Goal: Information Seeking & Learning: Learn about a topic

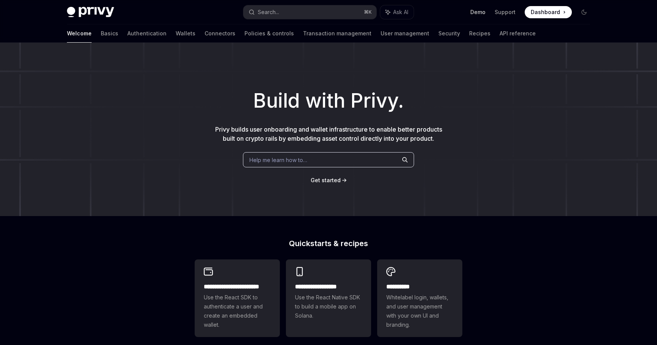
click at [484, 11] on link "Demo" at bounding box center [478, 12] width 15 height 8
click at [509, 11] on link "Support" at bounding box center [505, 12] width 21 height 8
click at [205, 33] on link "Connectors" at bounding box center [220, 33] width 31 height 18
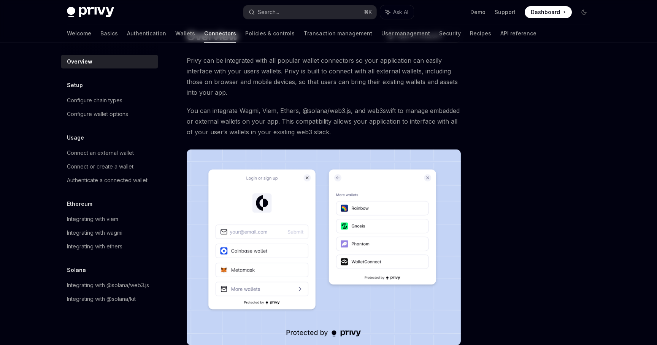
scroll to position [44, 0]
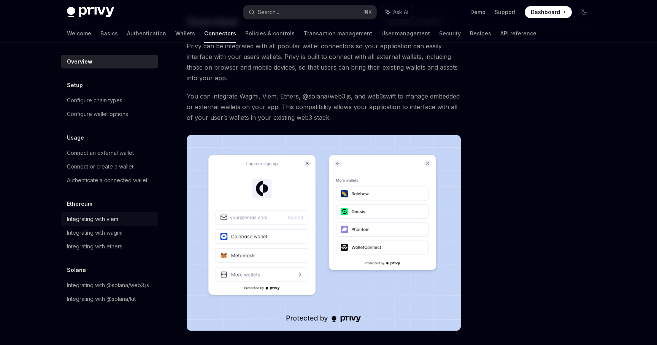
click at [78, 220] on div "Integrating with viem" at bounding box center [92, 219] width 51 height 9
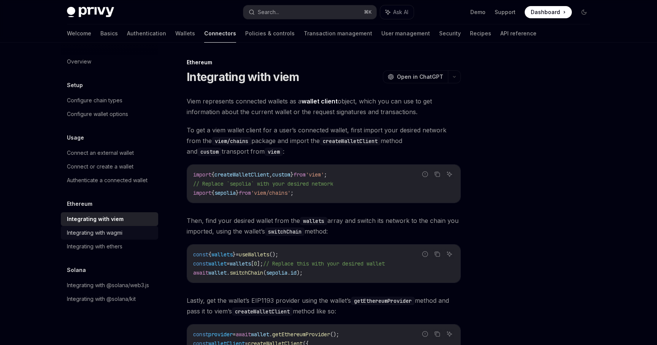
click at [78, 228] on div "Integrating with wagmi" at bounding box center [95, 232] width 56 height 9
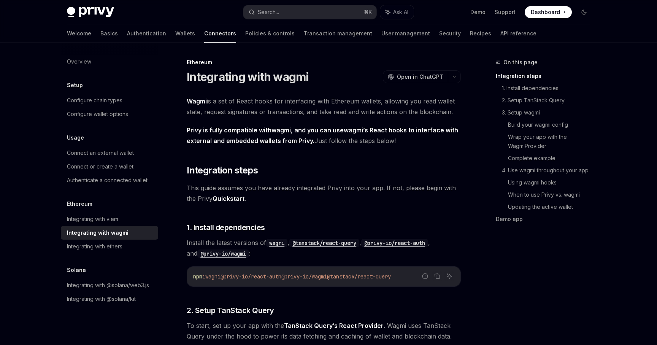
click at [78, 255] on div "Overview Setup Configure chain types Configure wallet options Usage Connect an …" at bounding box center [109, 180] width 97 height 251
click at [85, 250] on div "Integrating with ethers" at bounding box center [95, 246] width 56 height 9
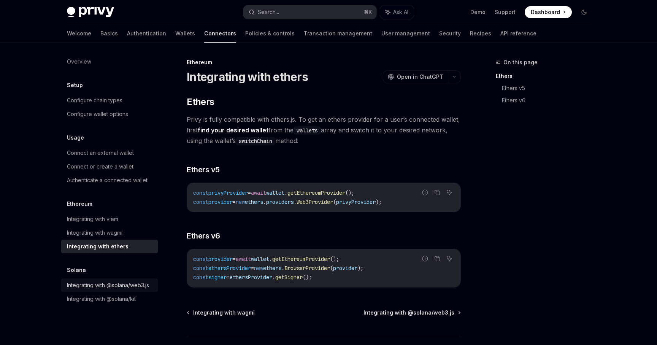
click at [103, 286] on div "Integrating with @solana/web3.js" at bounding box center [108, 285] width 82 height 9
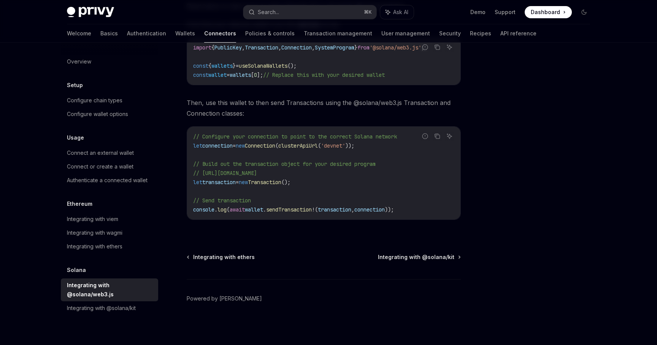
scroll to position [149, 0]
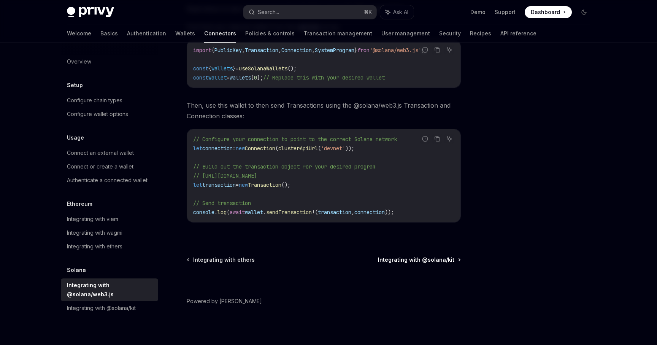
click at [390, 259] on span "Integrating with @solana/kit" at bounding box center [416, 260] width 76 height 8
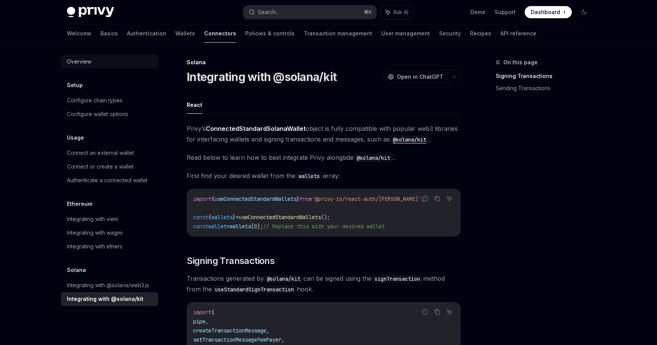
click at [105, 61] on div "Overview" at bounding box center [110, 61] width 87 height 9
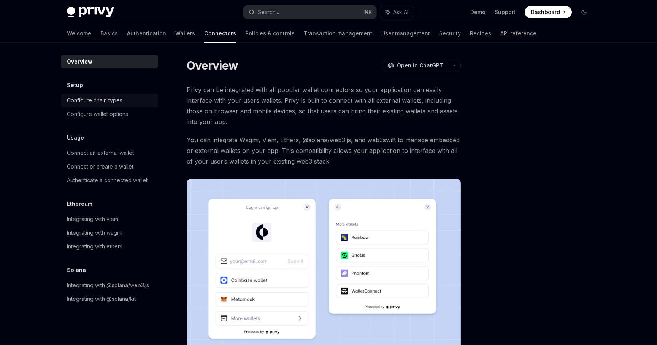
click at [109, 101] on div "Configure chain types" at bounding box center [95, 100] width 56 height 9
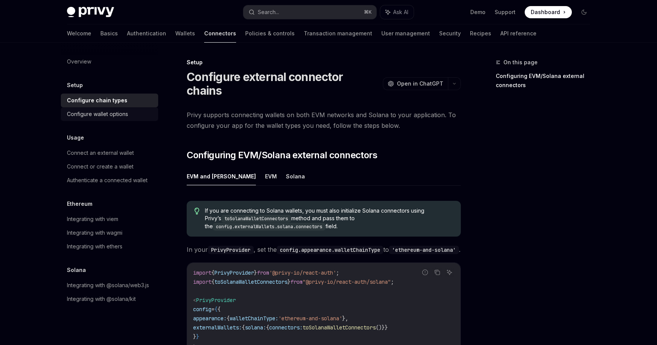
click at [110, 110] on div "Configure wallet options" at bounding box center [97, 114] width 61 height 9
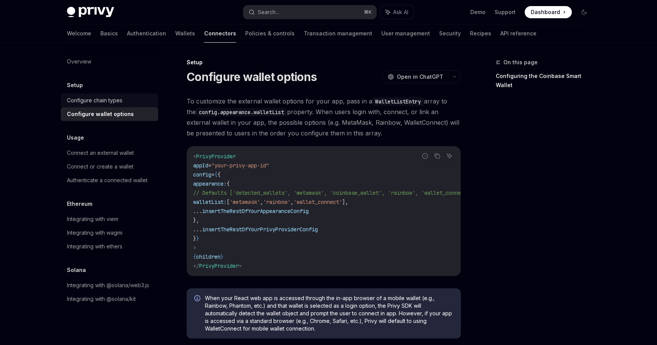
click at [132, 97] on div "Configure chain types" at bounding box center [110, 100] width 87 height 9
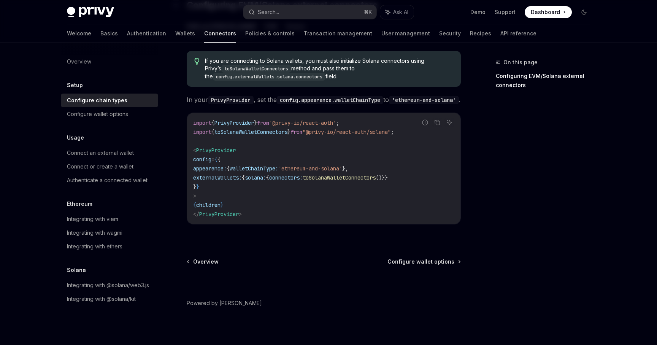
scroll to position [151, 0]
click at [130, 115] on div "Configure wallet options" at bounding box center [110, 114] width 87 height 9
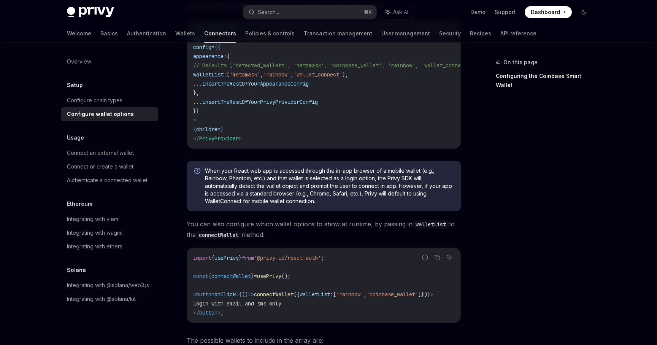
scroll to position [127, 0]
click at [129, 151] on div "Connect an external wallet" at bounding box center [100, 152] width 67 height 9
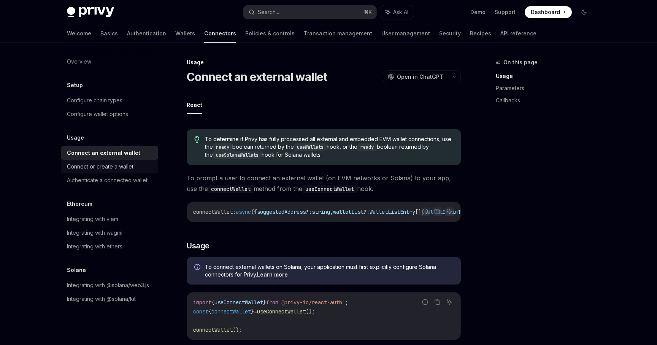
click at [116, 167] on div "Connect or create a wallet" at bounding box center [100, 166] width 67 height 9
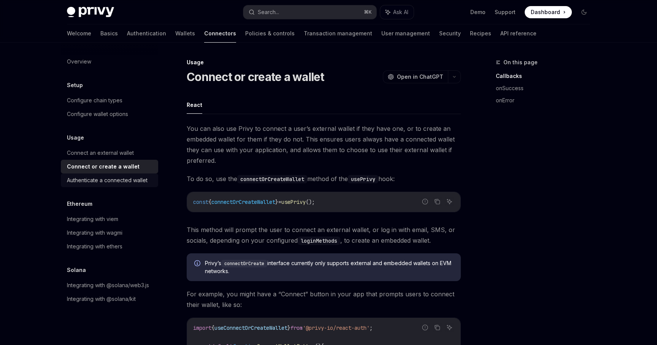
click at [112, 180] on div "Authenticate a connected wallet" at bounding box center [107, 180] width 81 height 9
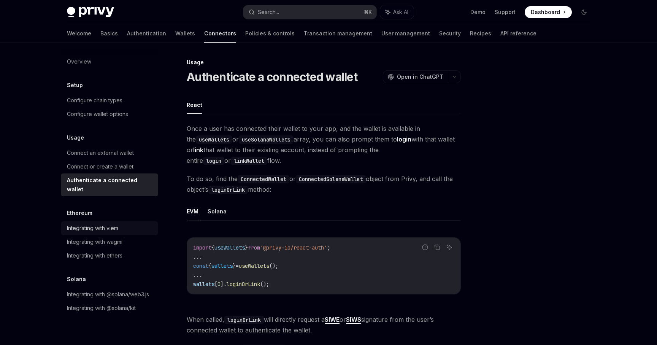
click at [97, 224] on div "Integrating with viem" at bounding box center [92, 228] width 51 height 9
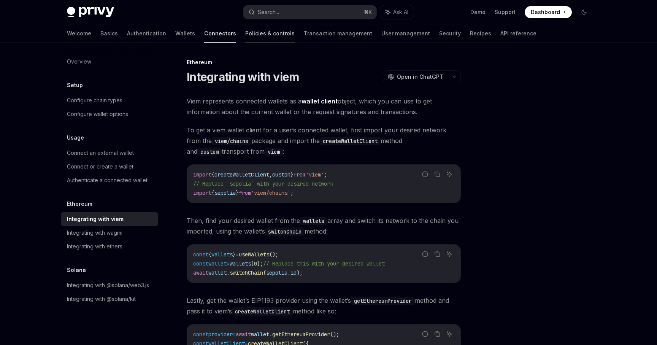
click at [247, 27] on link "Policies & controls" at bounding box center [269, 33] width 49 height 18
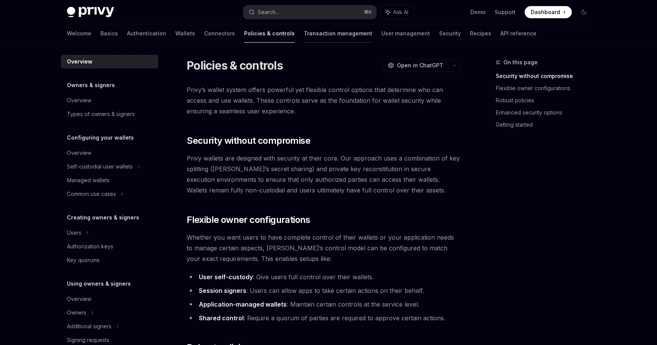
click at [304, 32] on link "Transaction management" at bounding box center [338, 33] width 68 height 18
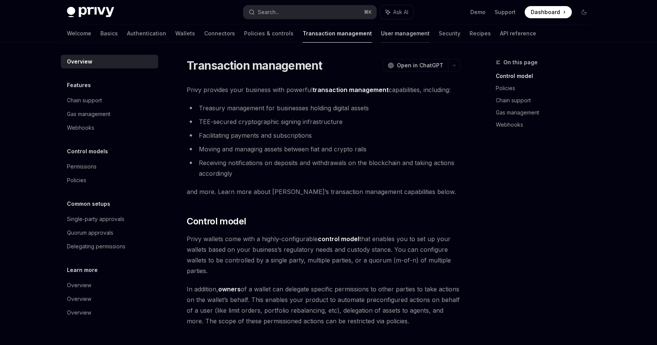
click at [381, 29] on link "User management" at bounding box center [405, 33] width 49 height 18
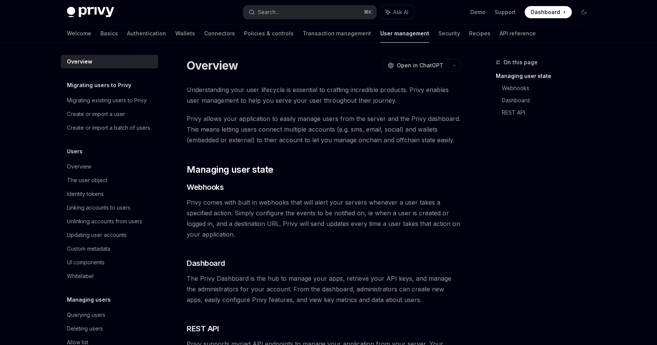
click at [396, 45] on div "On this page Managing user state Webhooks Dashboard REST API Overview OpenAI Op…" at bounding box center [329, 258] width 536 height 430
click at [439, 36] on link "Security" at bounding box center [450, 33] width 22 height 18
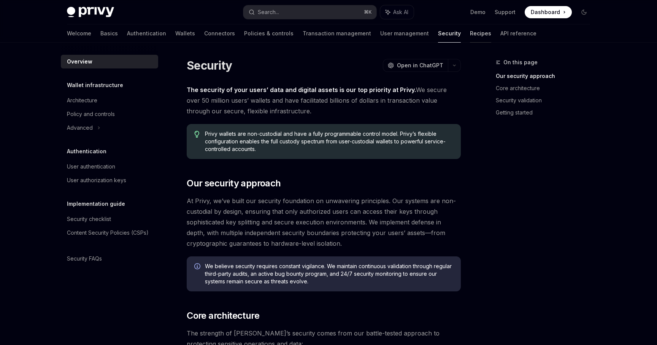
click at [470, 35] on link "Recipes" at bounding box center [480, 33] width 21 height 18
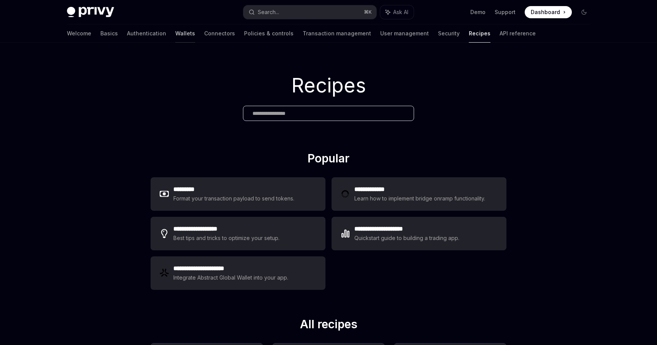
click at [175, 32] on link "Wallets" at bounding box center [185, 33] width 20 height 18
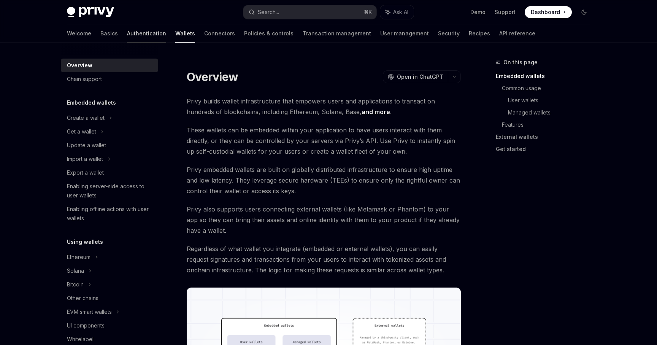
click at [127, 39] on link "Authentication" at bounding box center [146, 33] width 39 height 18
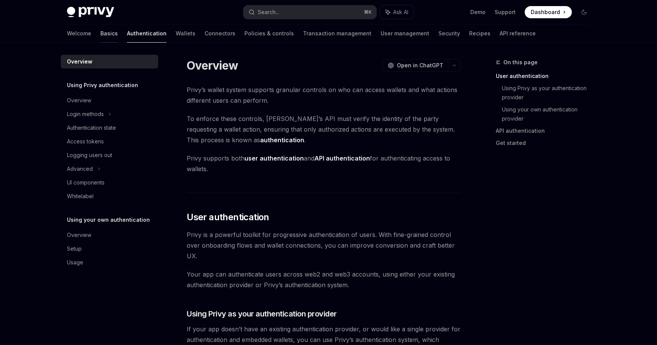
click at [100, 35] on link "Basics" at bounding box center [109, 33] width 18 height 18
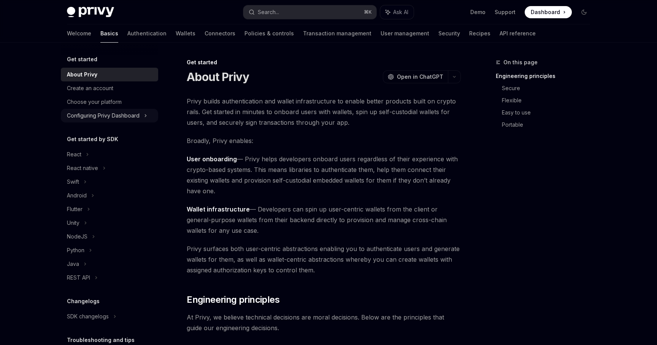
click at [95, 111] on div "Configuring Privy Dashboard" at bounding box center [103, 115] width 73 height 9
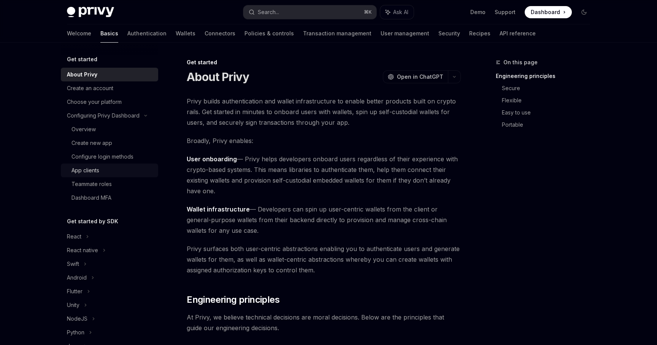
click at [97, 173] on div "App clients" at bounding box center [86, 170] width 28 height 9
click at [97, 182] on div "Teammate roles" at bounding box center [92, 184] width 40 height 9
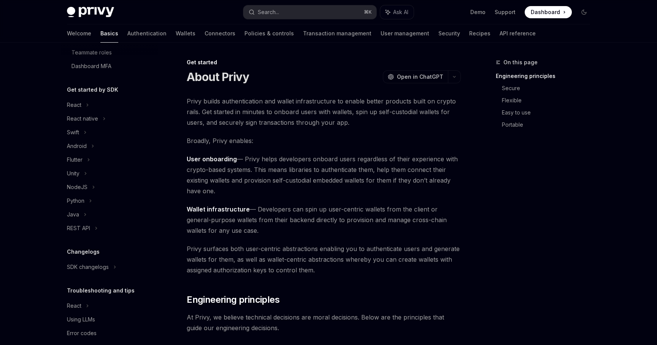
scroll to position [142, 0]
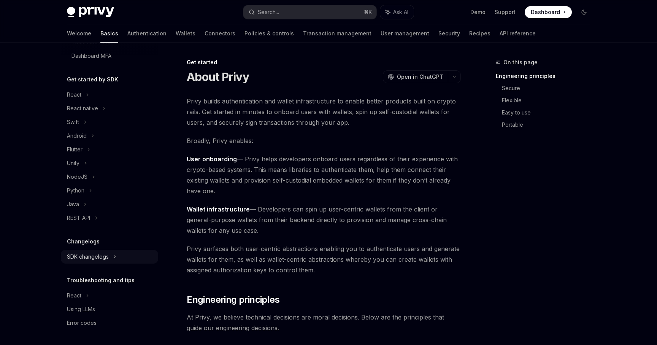
click at [99, 263] on div "SDK changelogs" at bounding box center [109, 257] width 97 height 14
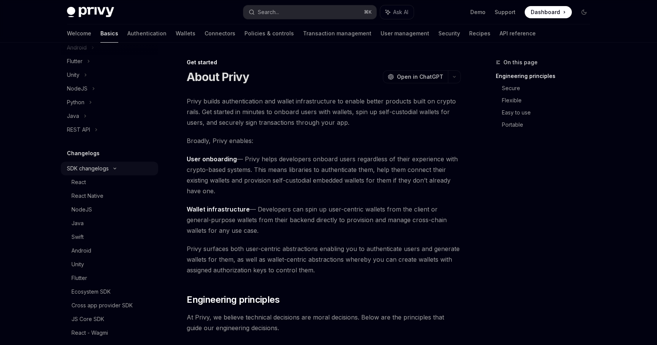
scroll to position [0, 0]
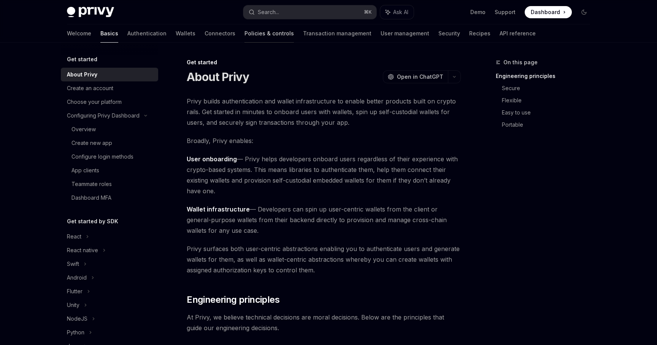
click at [245, 33] on link "Policies & controls" at bounding box center [269, 33] width 49 height 18
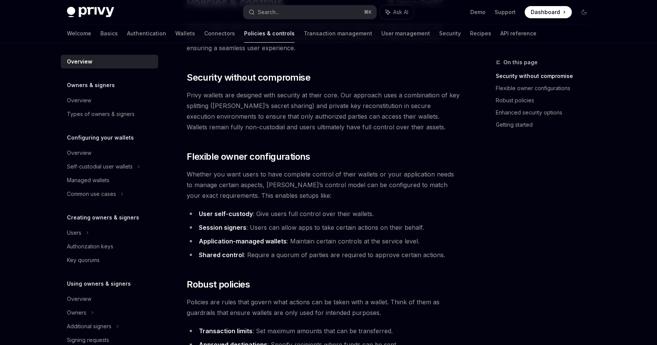
scroll to position [100, 0]
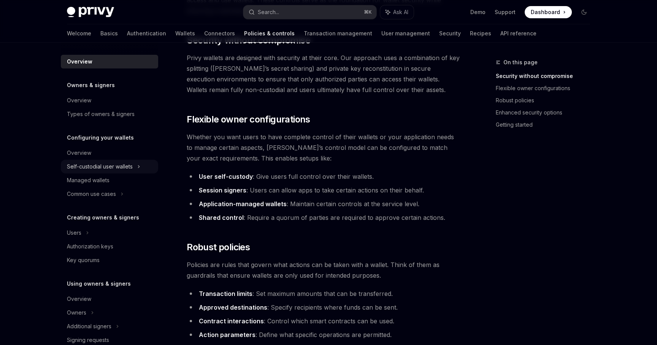
click at [123, 162] on div "Self-custodial user wallets" at bounding box center [100, 166] width 66 height 9
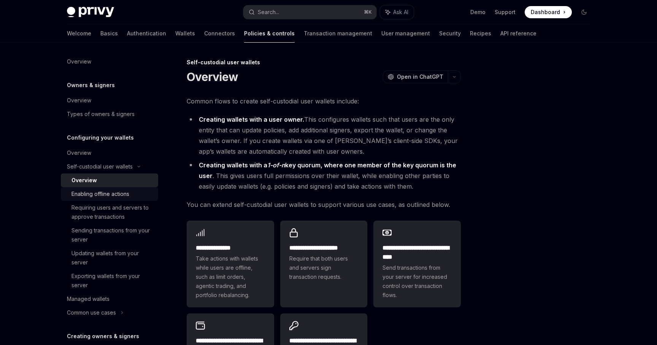
click at [103, 198] on div "Enabling offline actions" at bounding box center [101, 193] width 58 height 9
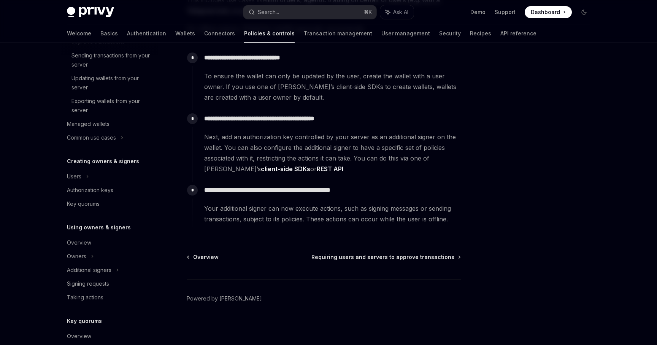
scroll to position [176, 0]
click at [106, 171] on div "Users" at bounding box center [109, 176] width 97 height 14
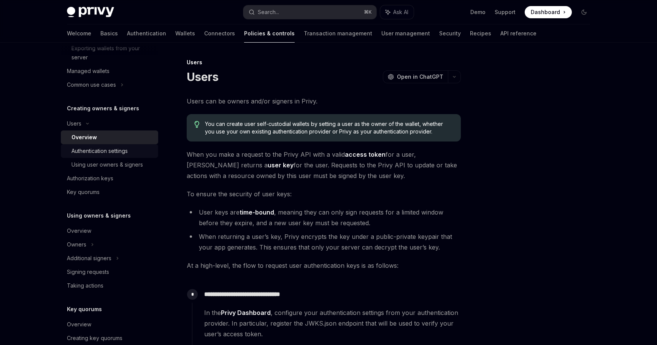
scroll to position [247, 0]
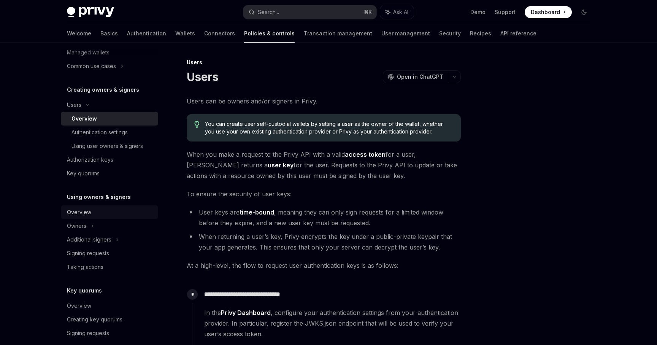
click at [108, 208] on div "Overview" at bounding box center [110, 212] width 87 height 9
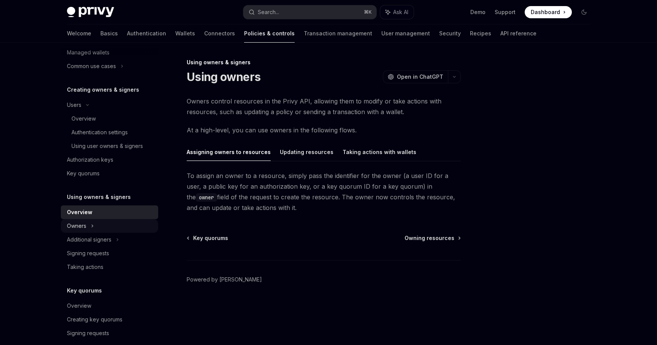
click at [107, 224] on div "Owners" at bounding box center [109, 226] width 97 height 14
type textarea "*"
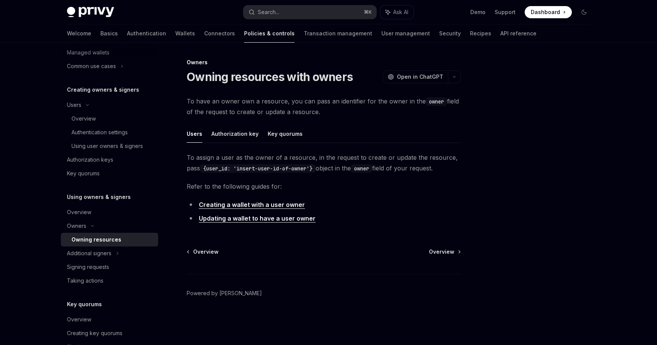
scroll to position [364, 0]
